Goal: Transaction & Acquisition: Download file/media

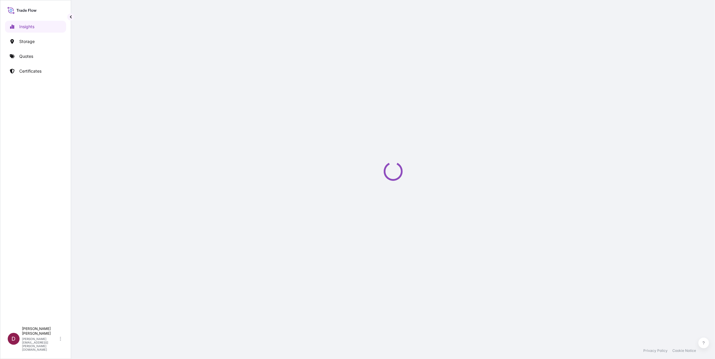
select select "2025"
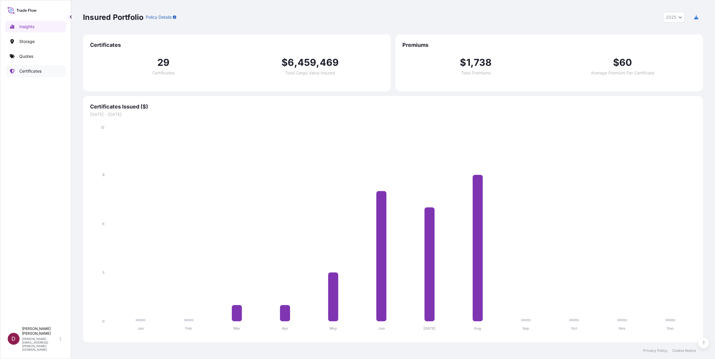
click at [38, 70] on p "Certificates" at bounding box center [30, 71] width 22 height 6
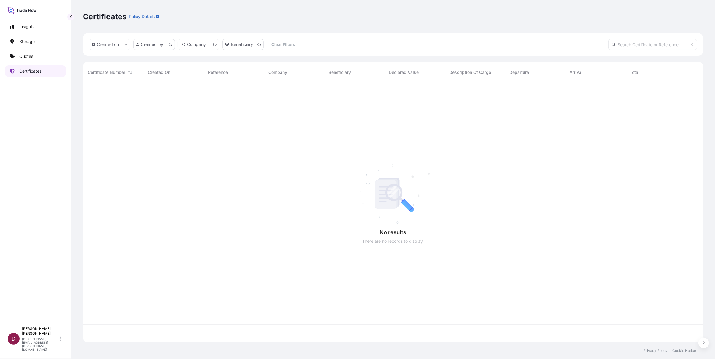
scroll to position [258, 616]
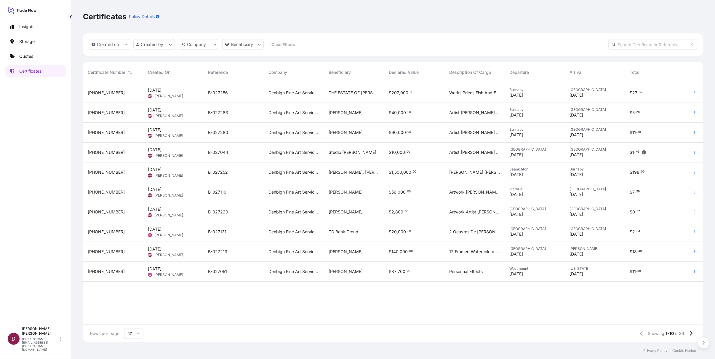
click at [342, 151] on span "Studio [PERSON_NAME]" at bounding box center [353, 152] width 48 height 6
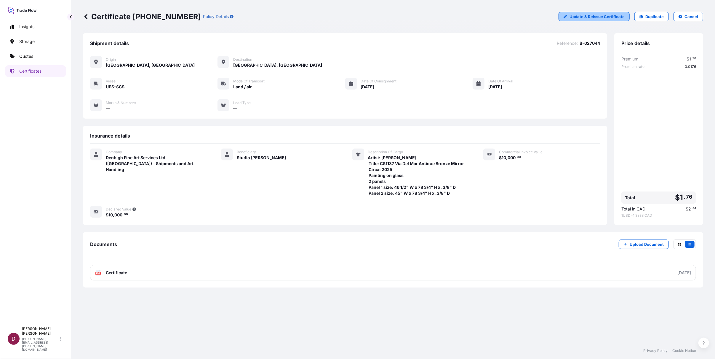
click at [591, 18] on p "Update & Reissue Certificate" at bounding box center [597, 17] width 55 height 6
select select "Land / Air"
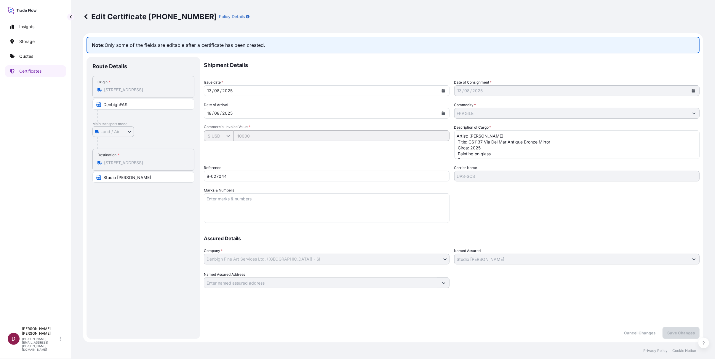
click at [83, 14] on icon at bounding box center [86, 17] width 6 height 6
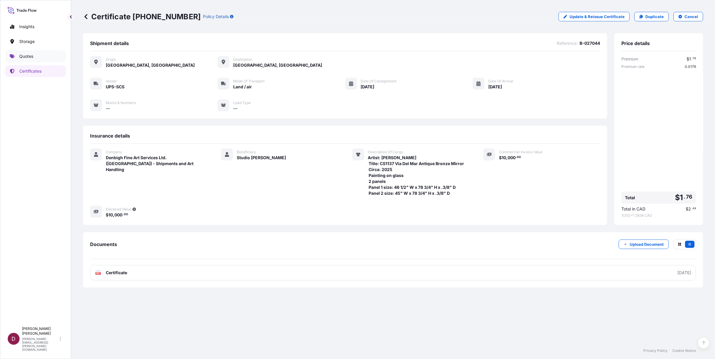
click at [28, 57] on p "Quotes" at bounding box center [26, 56] width 14 height 6
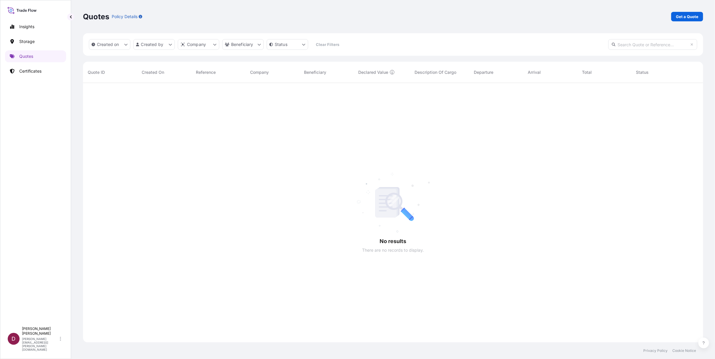
scroll to position [276, 616]
click at [33, 28] on p "Insights" at bounding box center [26, 27] width 15 height 6
select select "2025"
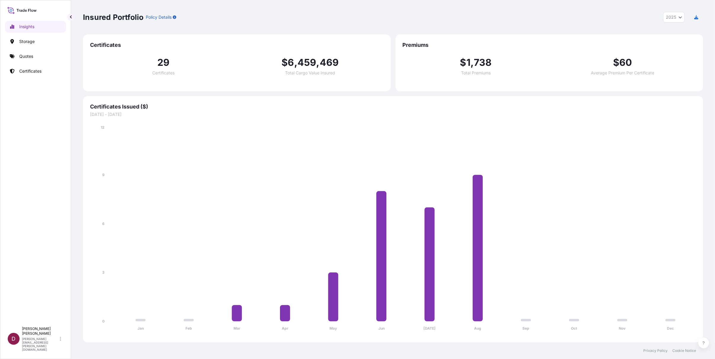
click at [31, 11] on icon at bounding box center [21, 10] width 29 height 9
click at [25, 59] on p "Quotes" at bounding box center [26, 56] width 14 height 6
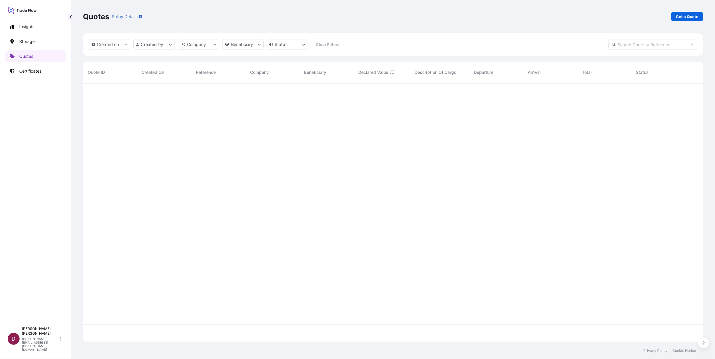
scroll to position [276, 616]
click at [25, 42] on p "Storage" at bounding box center [26, 42] width 15 height 6
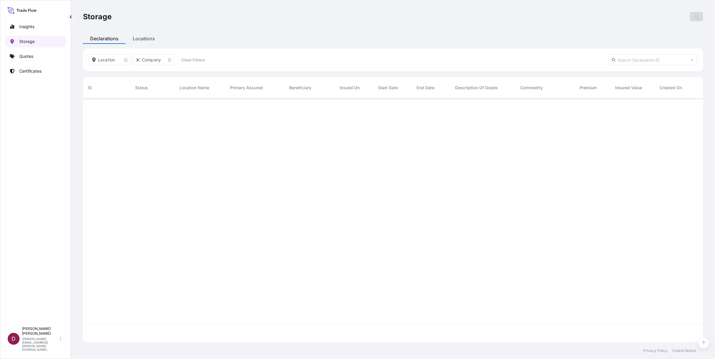
scroll to position [243, 616]
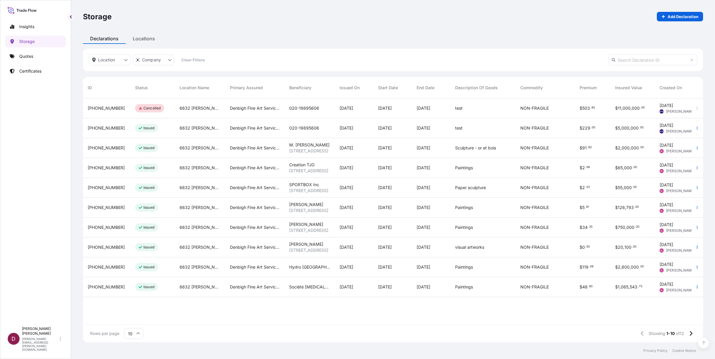
click at [22, 11] on icon at bounding box center [21, 11] width 2 height 2
click at [12, 10] on icon at bounding box center [21, 10] width 29 height 9
click at [25, 70] on p "Certificates" at bounding box center [30, 71] width 22 height 6
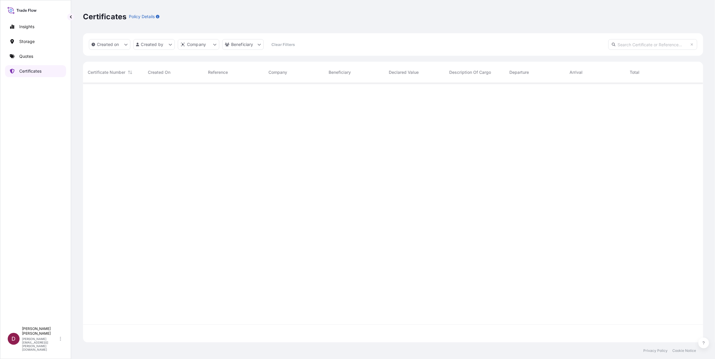
scroll to position [258, 616]
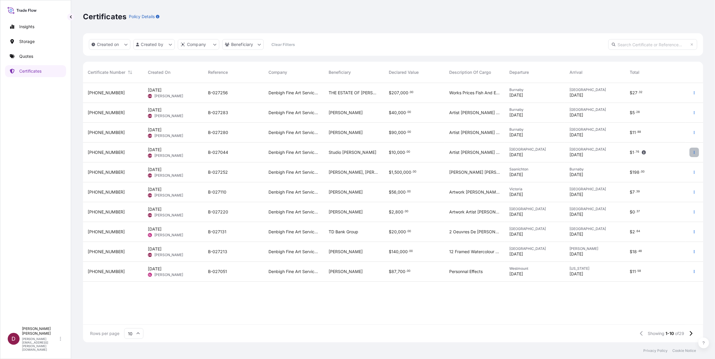
click at [696, 153] on icon "button" at bounding box center [695, 153] width 4 height 4
click at [694, 152] on icon "button" at bounding box center [695, 153] width 4 height 4
click at [654, 164] on p "Download certificate" at bounding box center [666, 164] width 40 height 6
click at [311, 154] on span "Denbigh Fine Art Services Ltd. (Canada) - Shipments and Art Handling" at bounding box center [294, 152] width 51 height 6
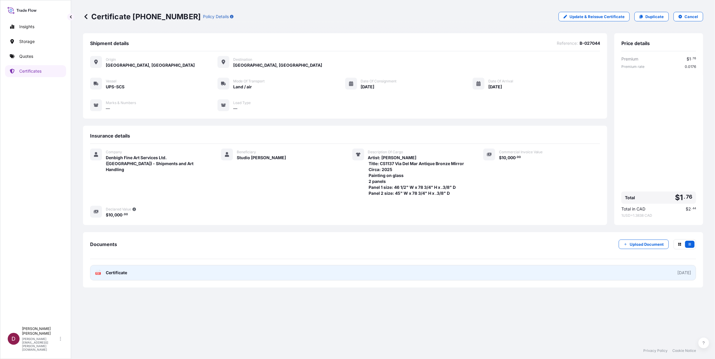
click at [208, 277] on link "PDF Certificate 2025-08-13" at bounding box center [393, 272] width 606 height 15
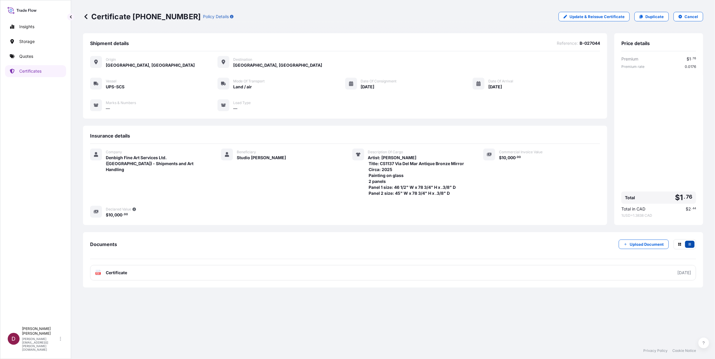
click at [689, 243] on icon "button" at bounding box center [690, 245] width 4 height 4
click at [702, 340] on button at bounding box center [704, 343] width 11 height 11
click at [61, 341] on icon at bounding box center [60, 339] width 1 height 5
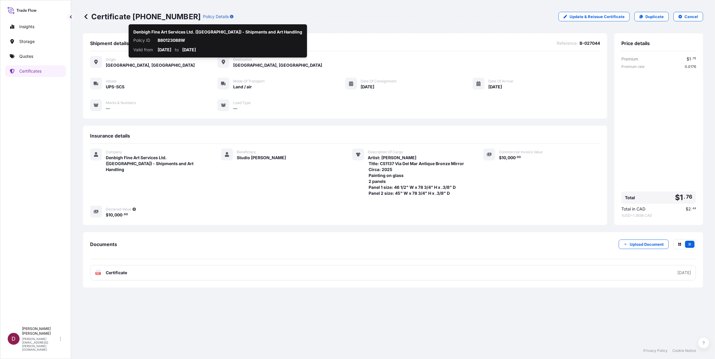
click at [230, 16] on icon "button" at bounding box center [232, 17] width 4 height 4
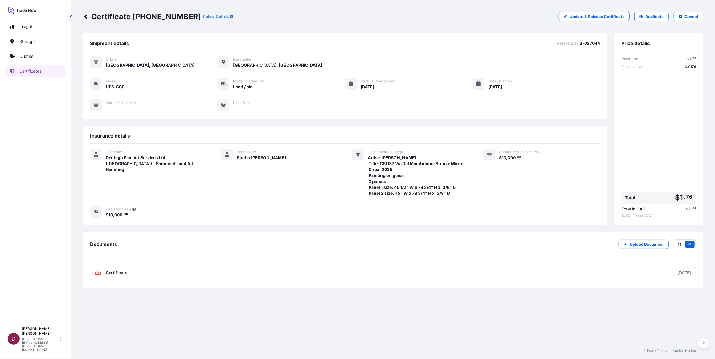
click at [203, 16] on p "Policy Details" at bounding box center [216, 17] width 26 height 6
click at [680, 243] on icon "button" at bounding box center [680, 245] width 4 height 4
